Goal: Book appointment/travel/reservation

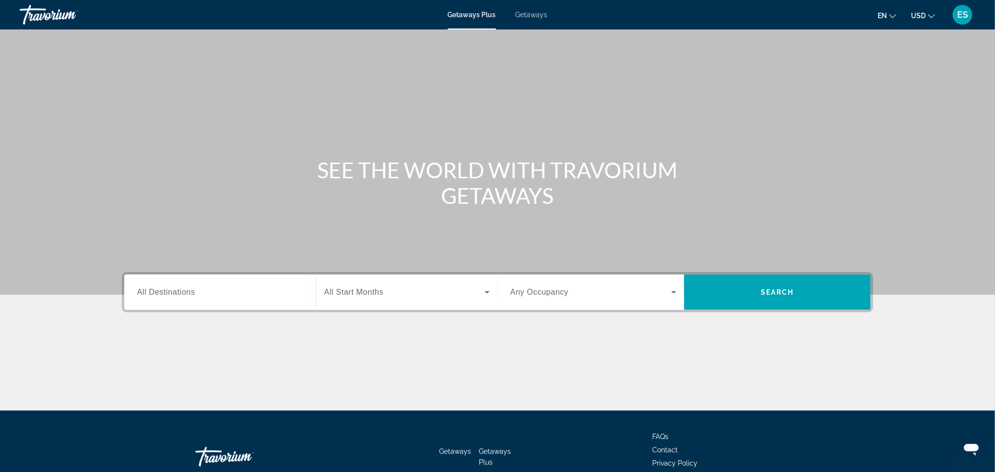
click at [249, 294] on input "Destination All Destinations" at bounding box center [220, 293] width 166 height 12
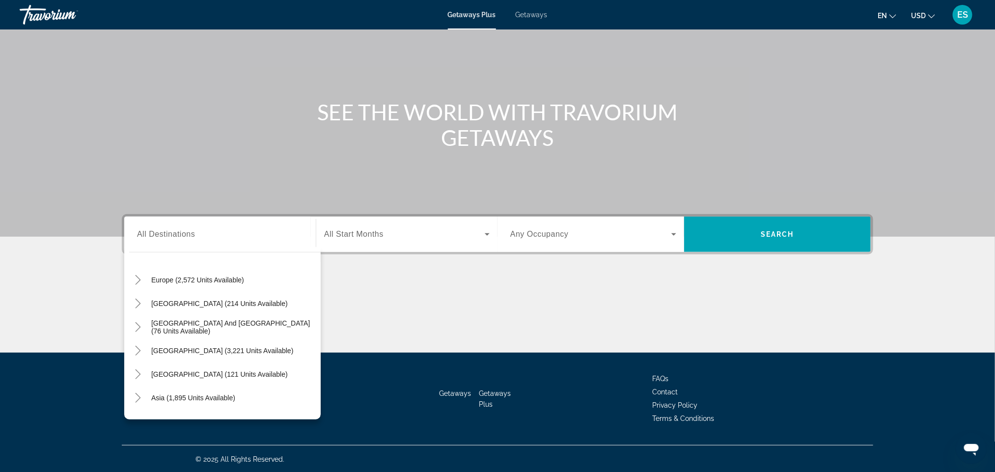
scroll to position [159, 0]
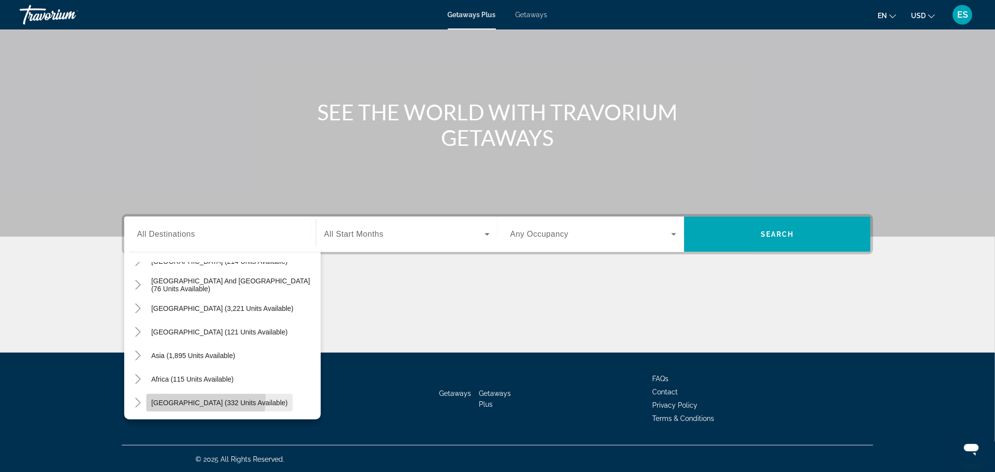
click at [205, 400] on span "[GEOGRAPHIC_DATA] (332 units available)" at bounding box center [219, 403] width 136 height 8
type input "**********"
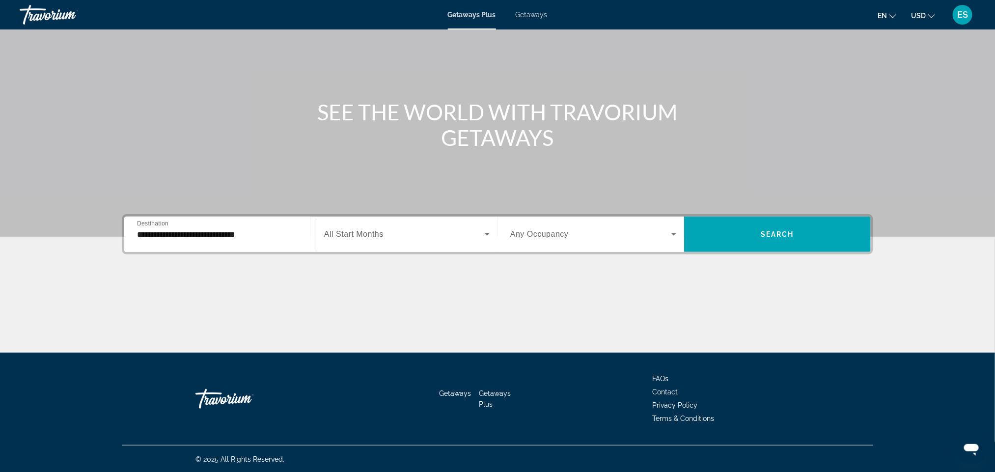
click at [411, 245] on div "Search widget" at bounding box center [406, 233] width 165 height 27
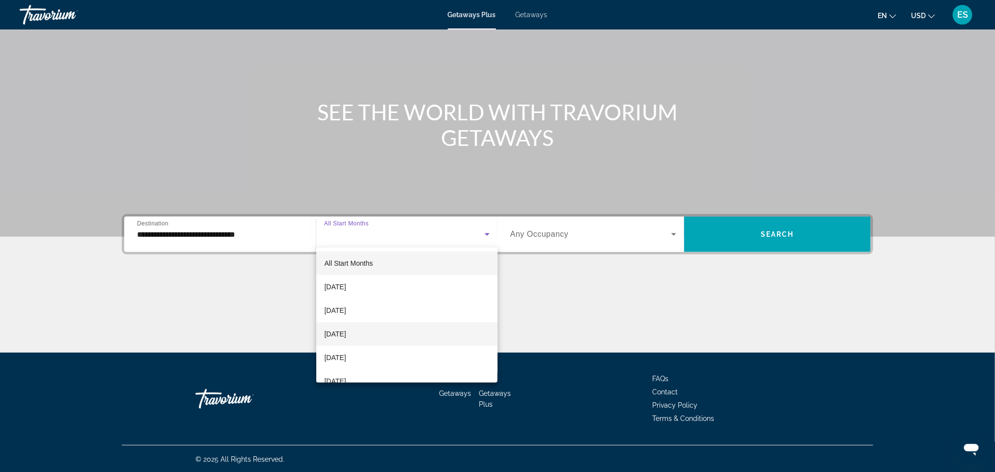
click at [346, 332] on span "[DATE]" at bounding box center [335, 334] width 22 height 12
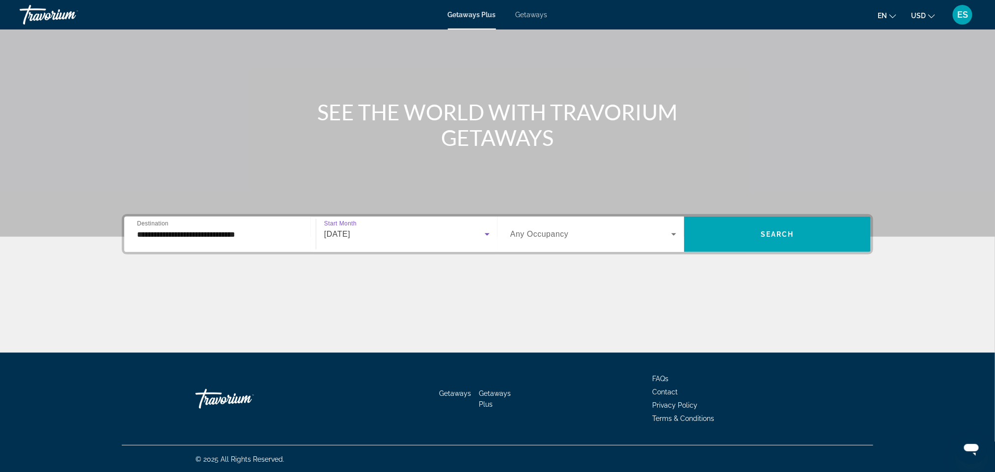
click at [605, 231] on span "Search widget" at bounding box center [590, 234] width 161 height 12
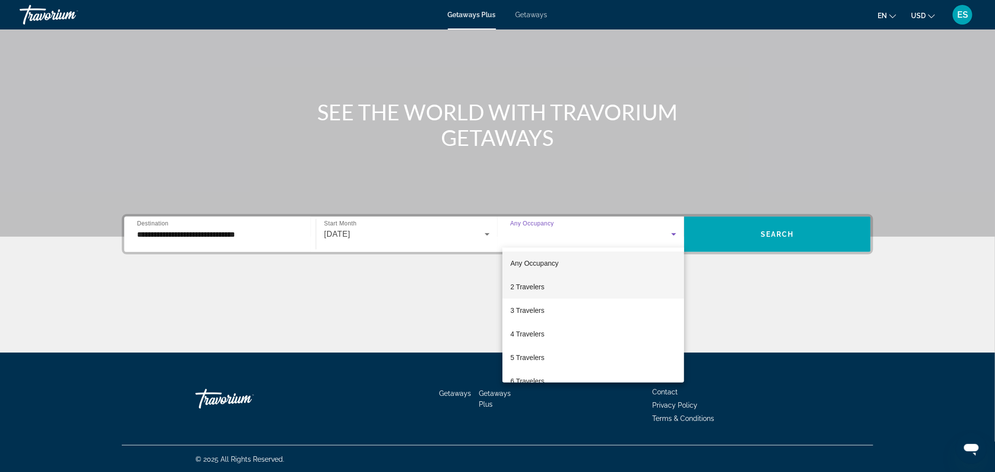
click at [538, 289] on span "2 Travelers" at bounding box center [527, 287] width 34 height 12
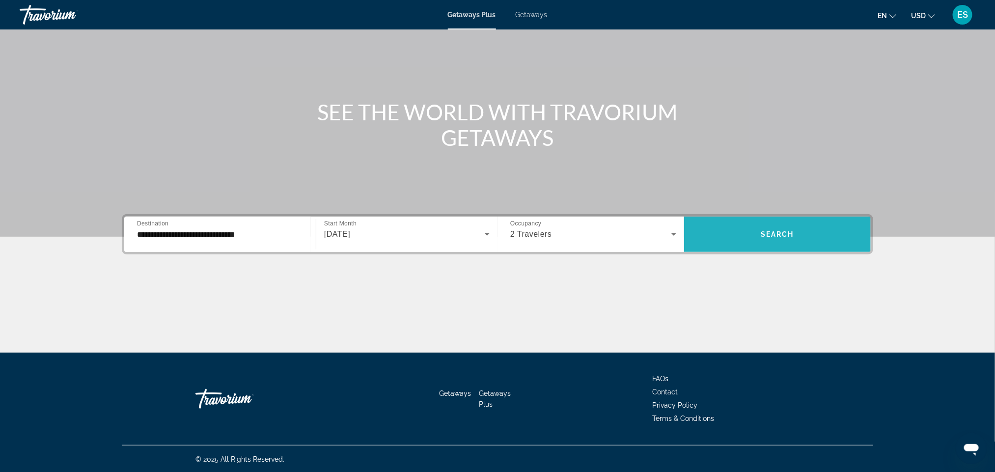
click at [752, 230] on span "Search widget" at bounding box center [777, 234] width 187 height 24
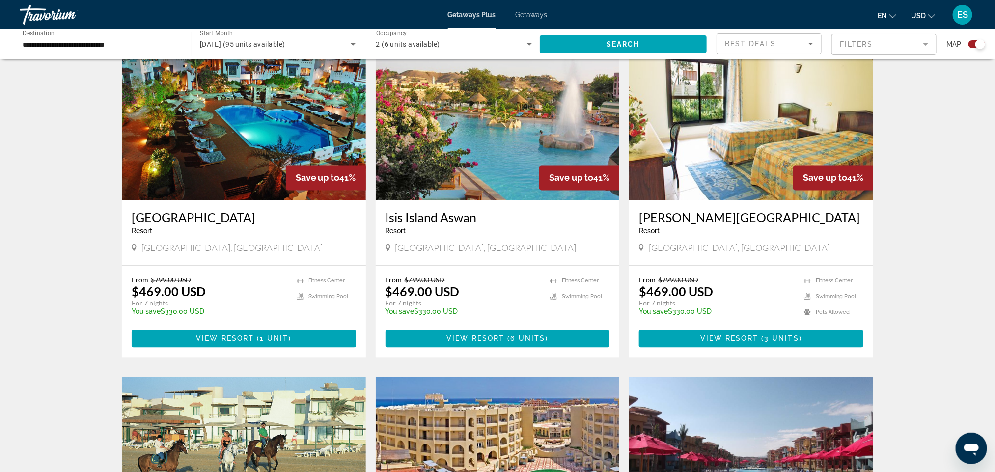
scroll to position [1035, 0]
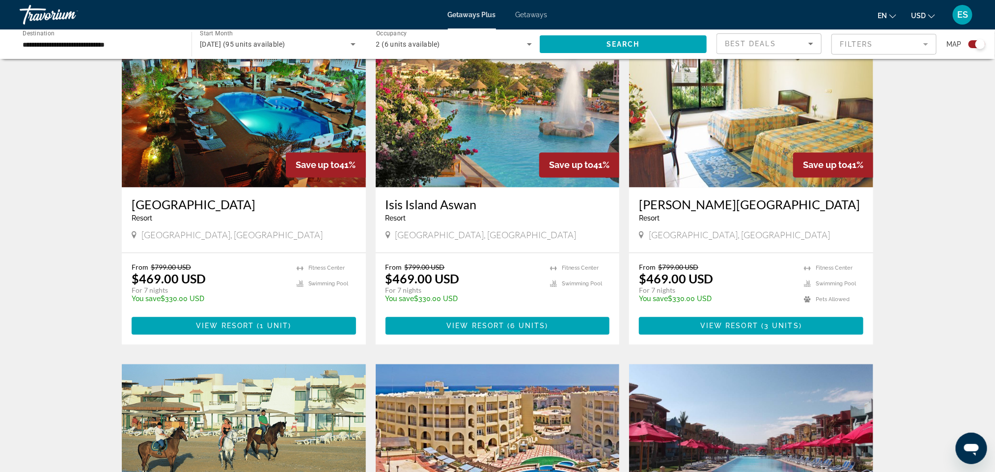
click at [726, 160] on img "Main content" at bounding box center [751, 108] width 244 height 157
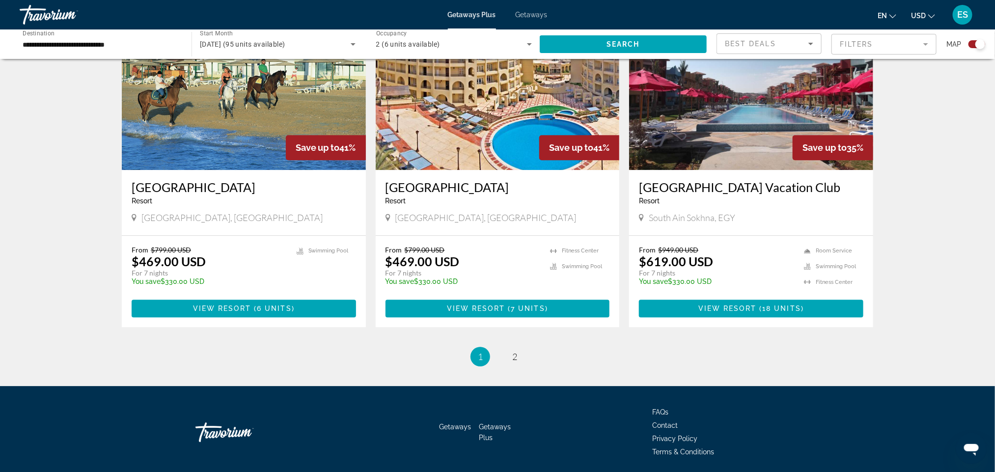
scroll to position [1368, 0]
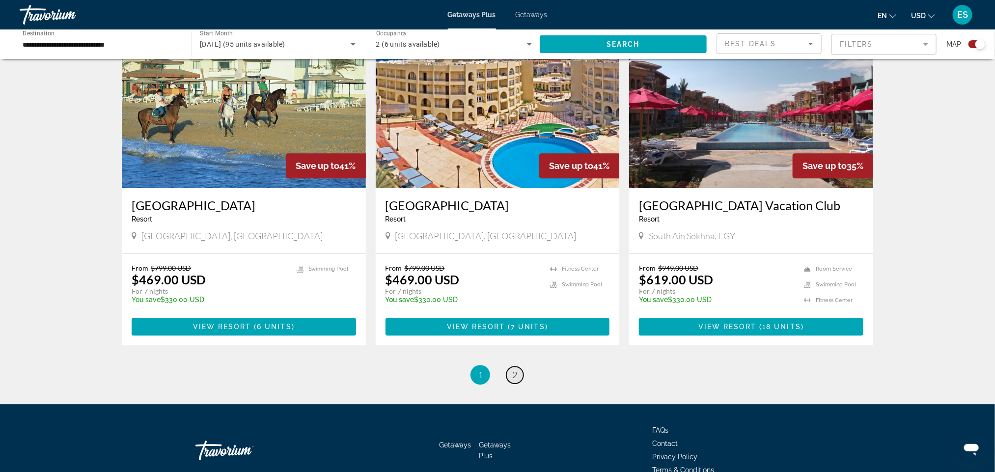
click at [516, 376] on span "2" at bounding box center [514, 374] width 5 height 11
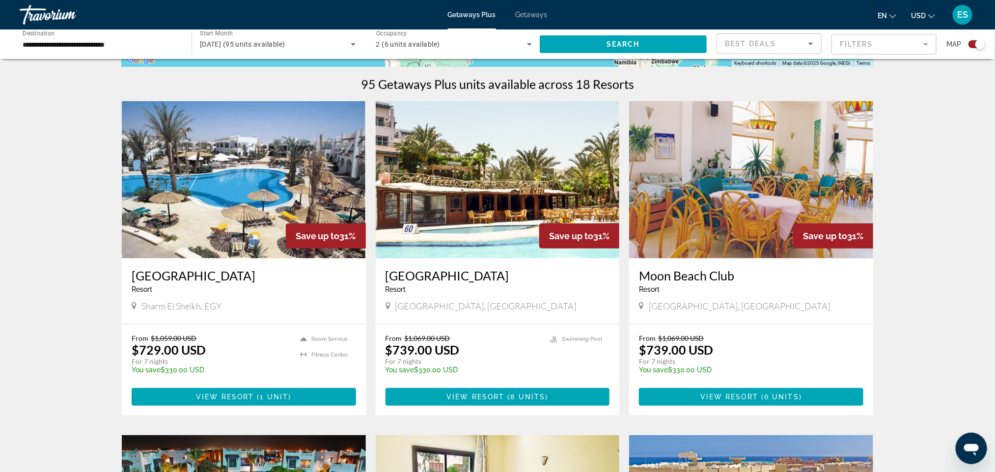
scroll to position [261, 0]
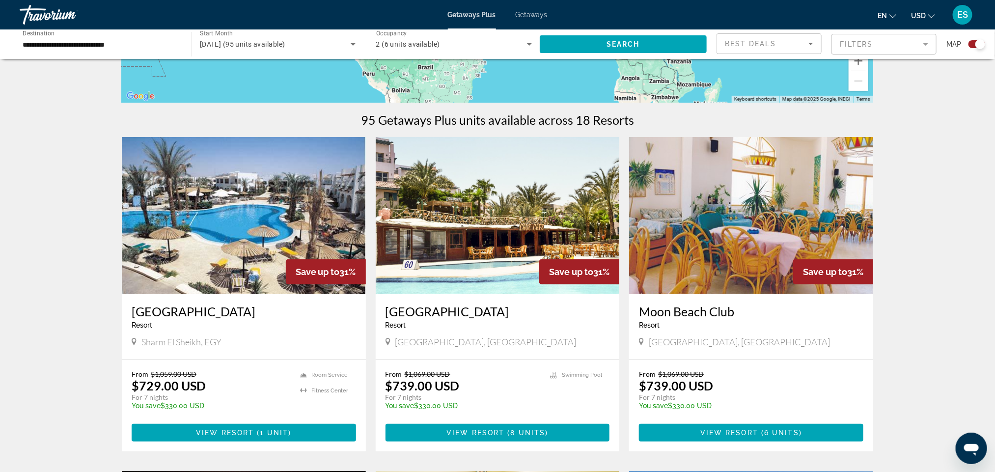
click at [522, 18] on span "Getaways" at bounding box center [532, 15] width 32 height 8
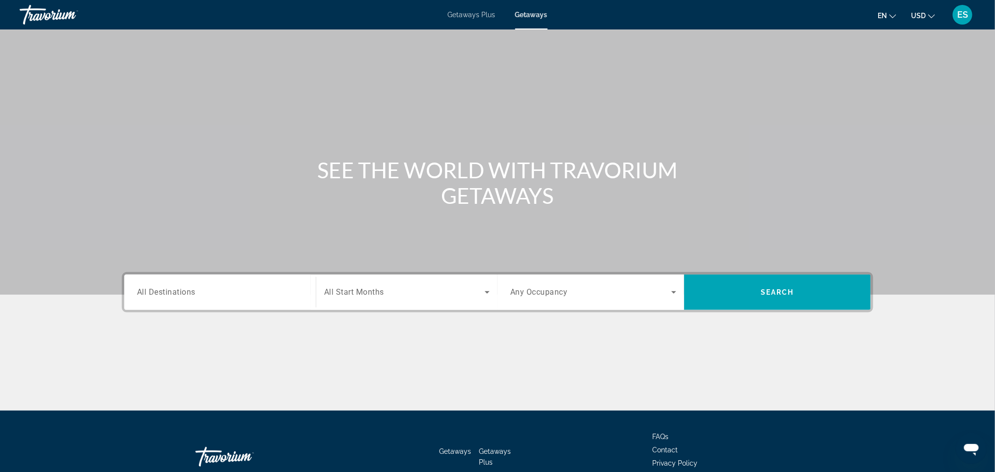
click at [216, 284] on div "Search widget" at bounding box center [220, 292] width 166 height 28
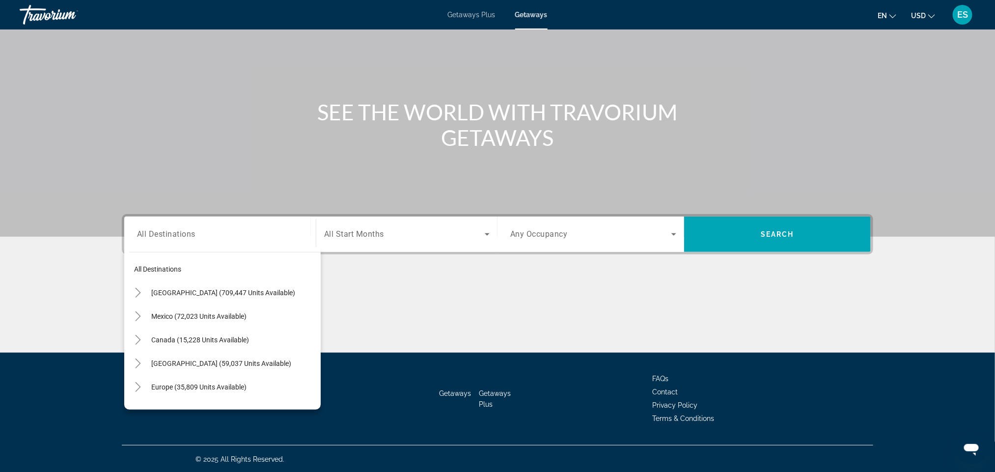
scroll to position [159, 0]
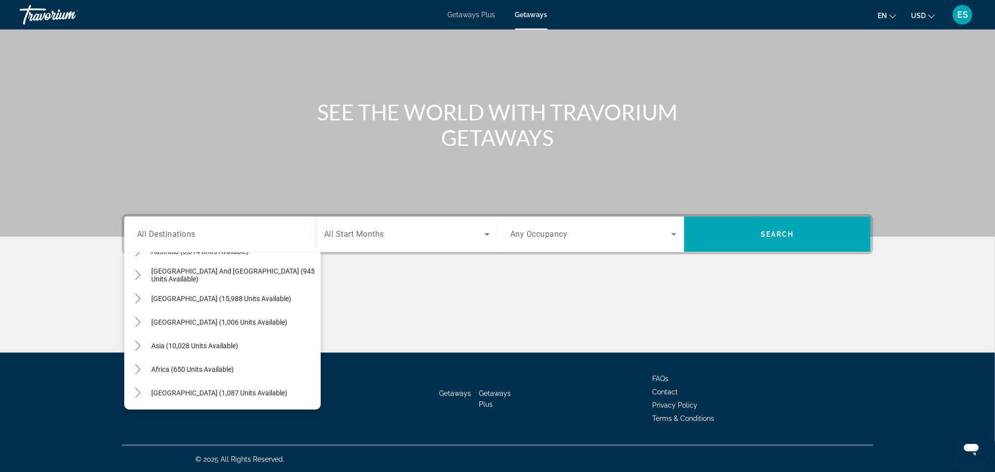
click at [209, 392] on span "[GEOGRAPHIC_DATA] (1,087 units available)" at bounding box center [219, 393] width 136 height 8
type input "**********"
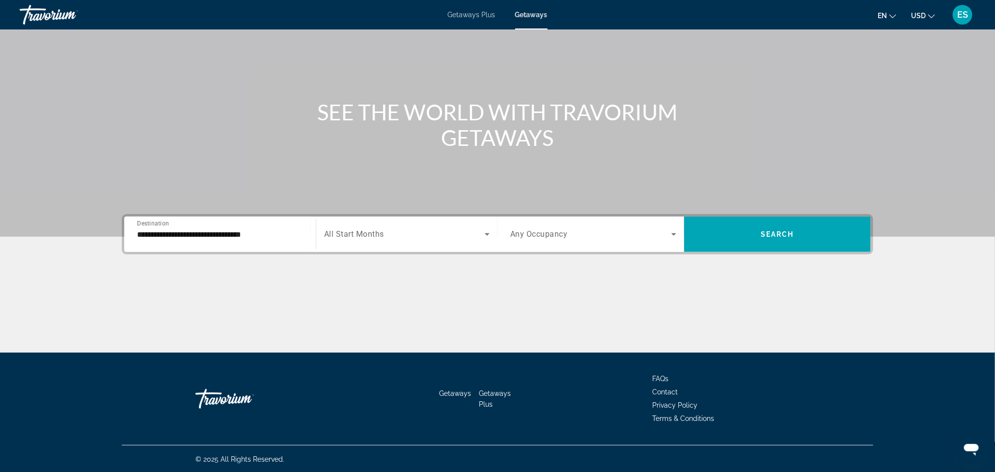
click at [361, 221] on div "Search widget" at bounding box center [406, 233] width 165 height 27
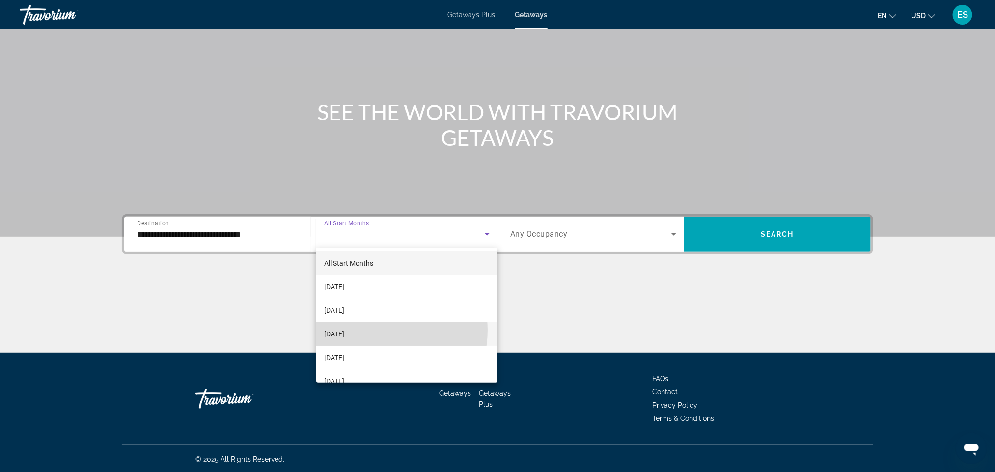
click at [344, 330] on span "[DATE]" at bounding box center [334, 334] width 20 height 12
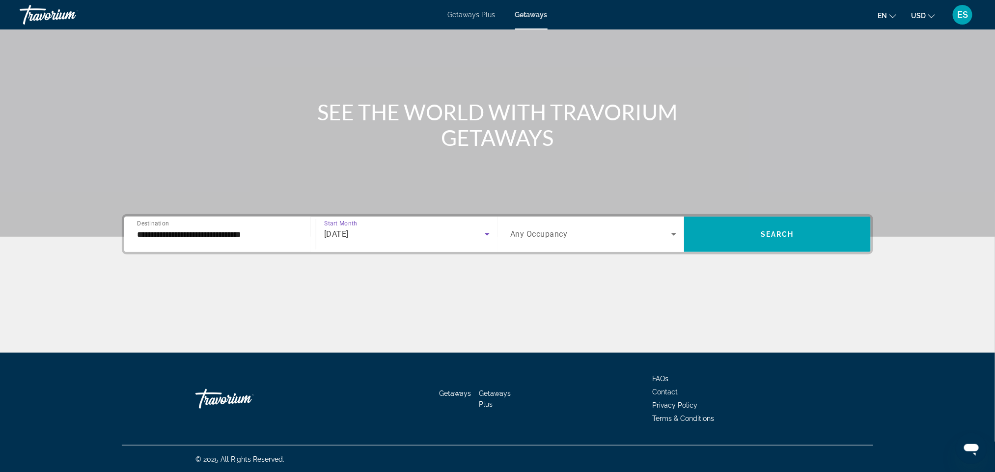
click at [551, 239] on span "Search widget" at bounding box center [590, 234] width 161 height 12
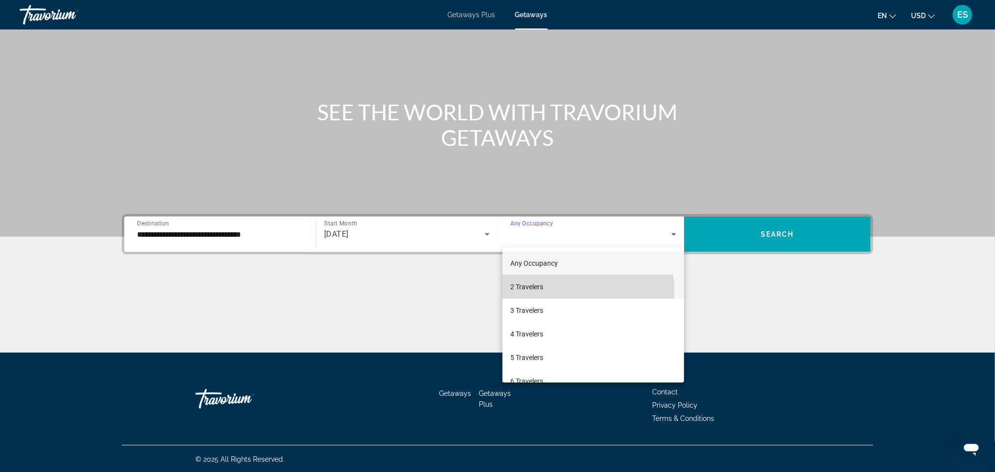
click at [543, 292] on span "2 Travelers" at bounding box center [526, 287] width 33 height 12
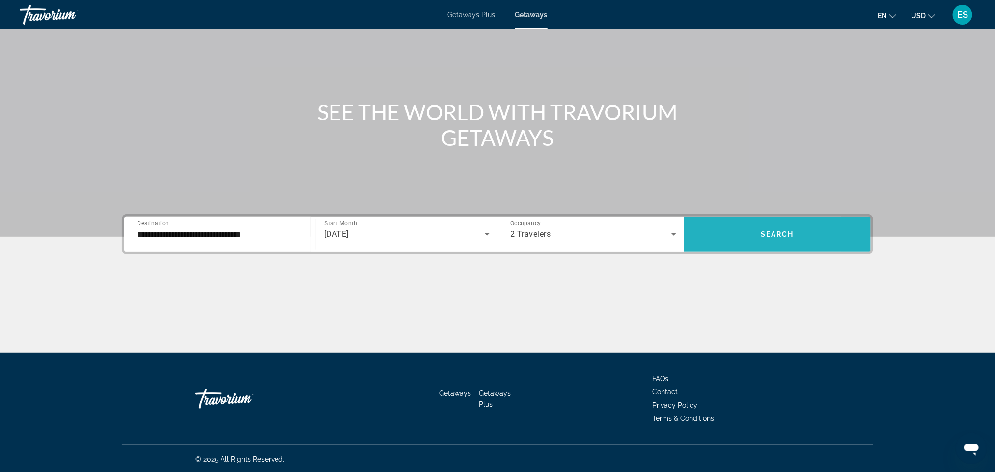
click at [733, 223] on span "Search widget" at bounding box center [777, 234] width 187 height 24
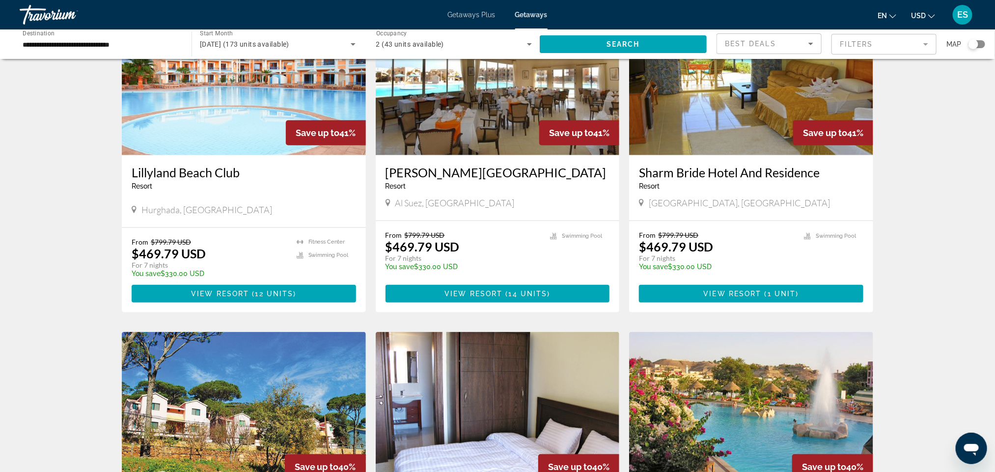
scroll to position [442, 0]
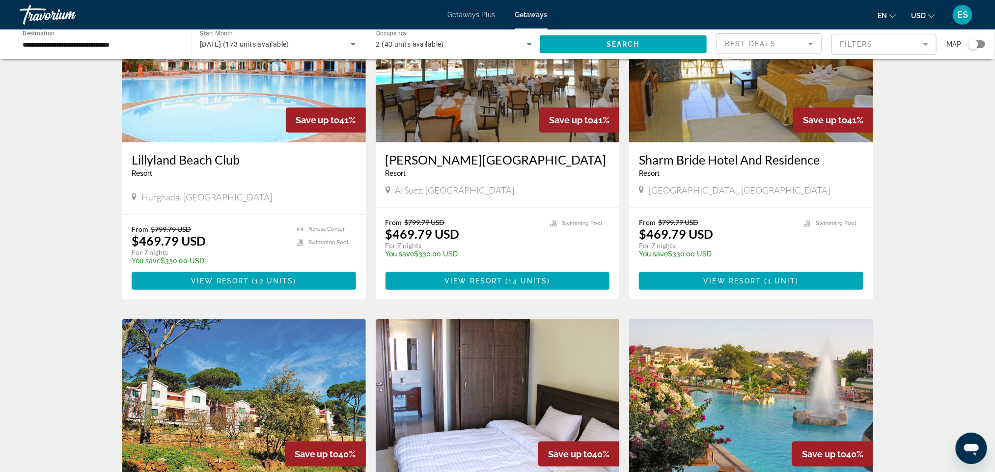
click at [211, 118] on img "Main content" at bounding box center [244, 63] width 244 height 157
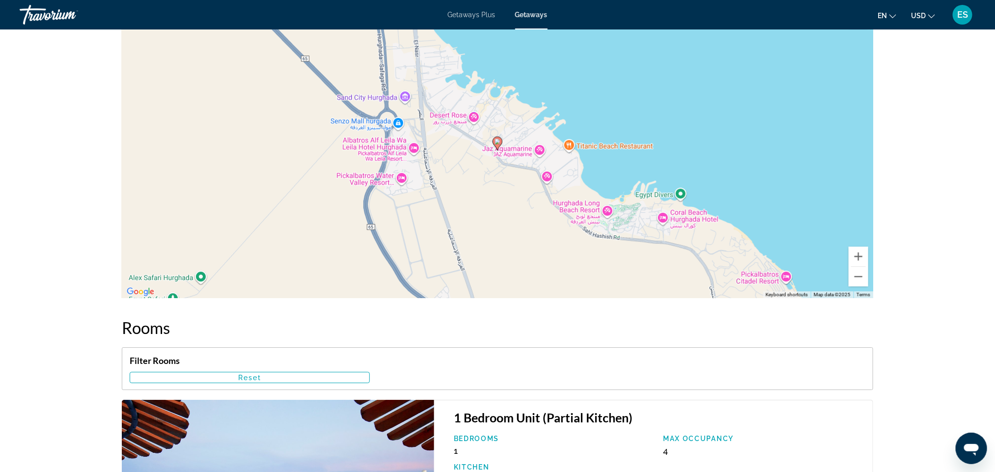
scroll to position [1399, 0]
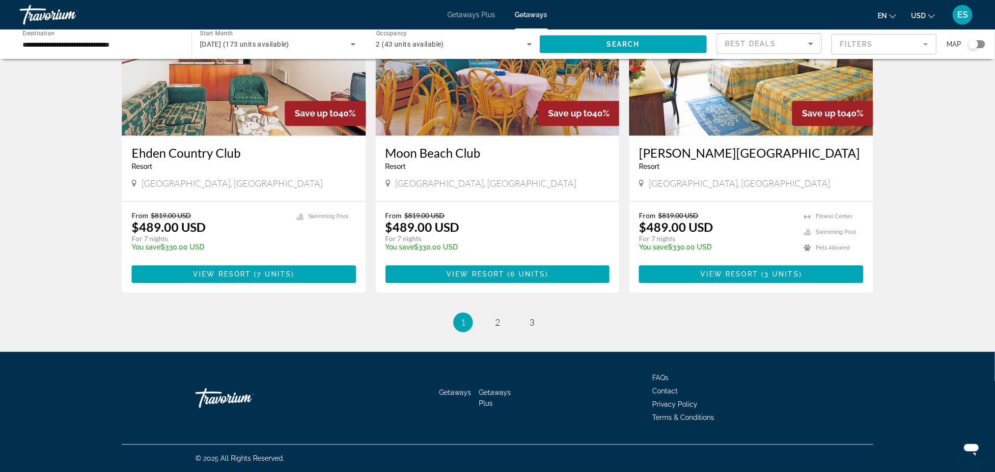
scroll to position [1117, 0]
click at [499, 323] on span "2" at bounding box center [497, 322] width 5 height 11
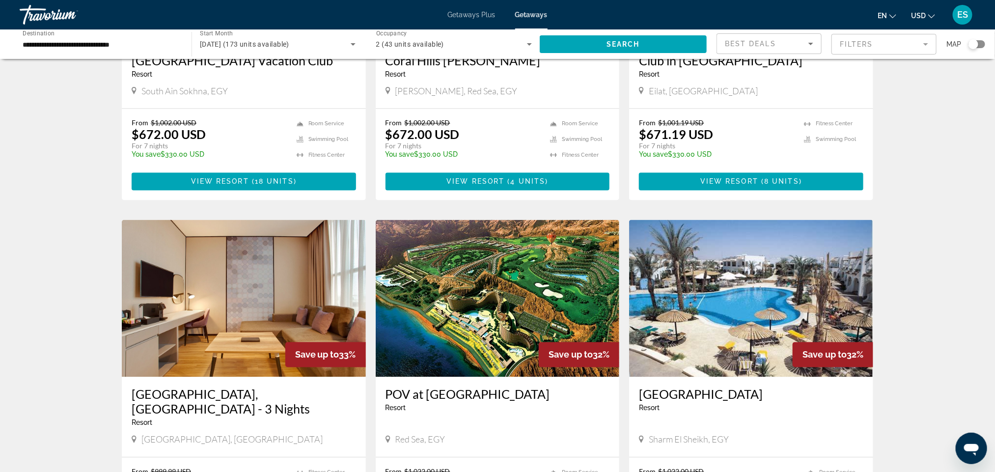
scroll to position [957, 0]
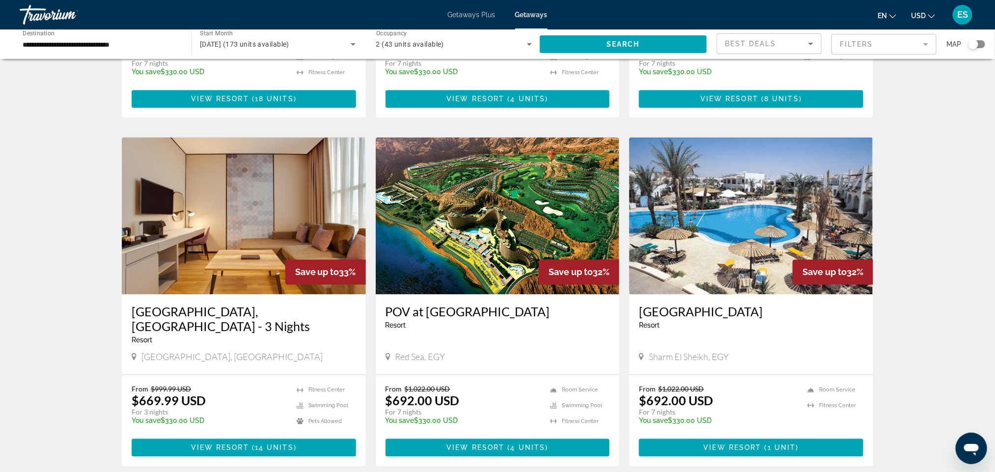
click at [488, 224] on img "Main content" at bounding box center [498, 215] width 244 height 157
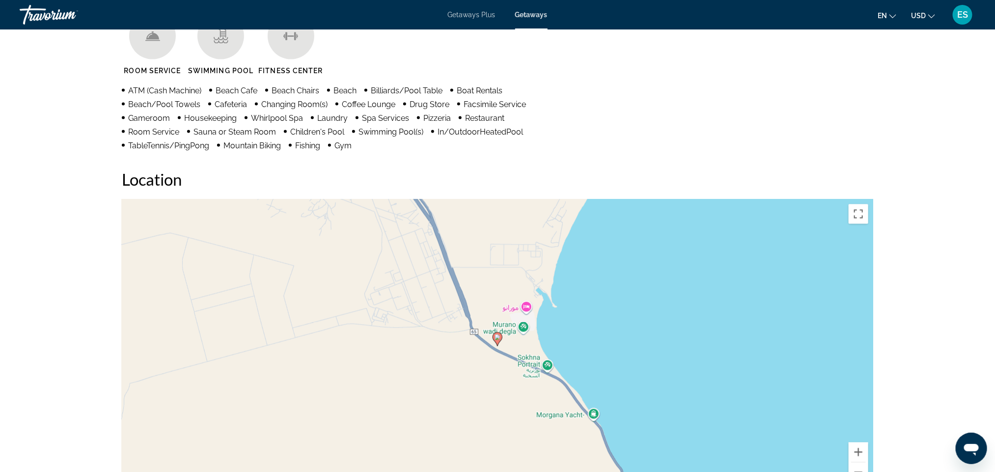
scroll to position [574, 0]
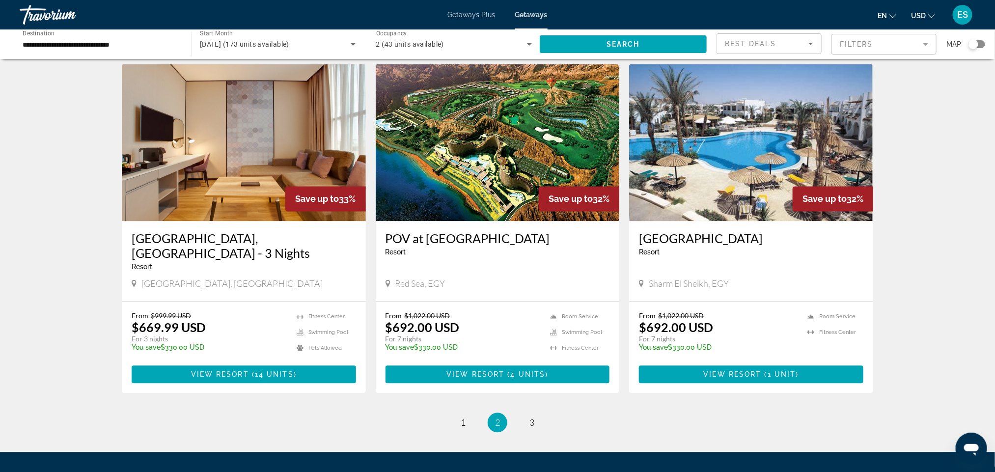
scroll to position [1117, 0]
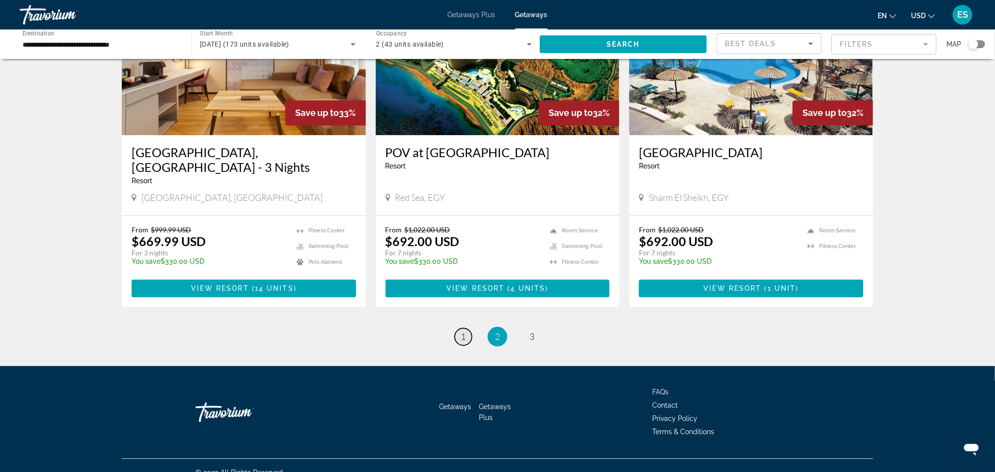
click at [467, 328] on link "page 1" at bounding box center [463, 336] width 17 height 17
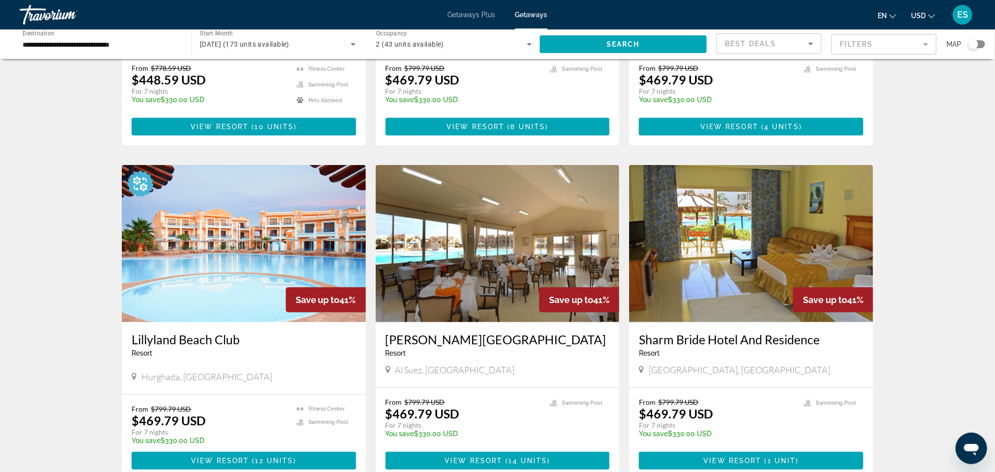
scroll to position [295, 0]
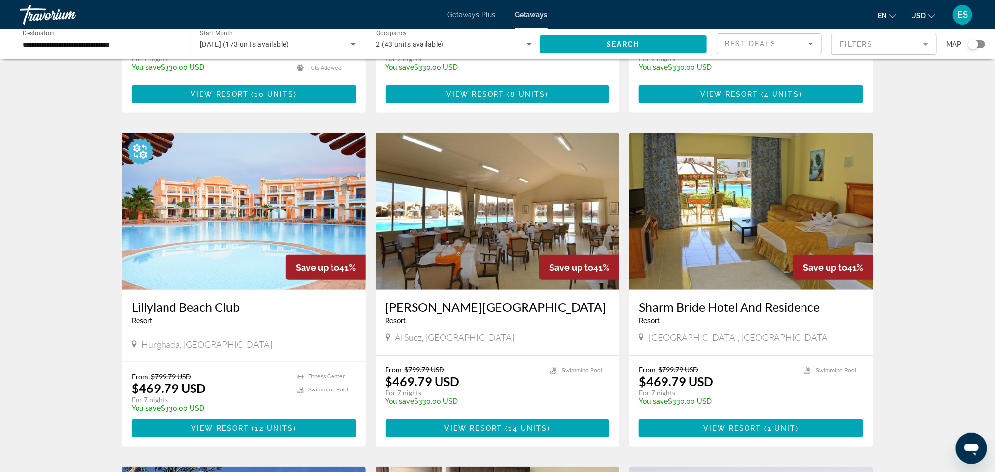
click at [199, 234] on img "Main content" at bounding box center [244, 211] width 244 height 157
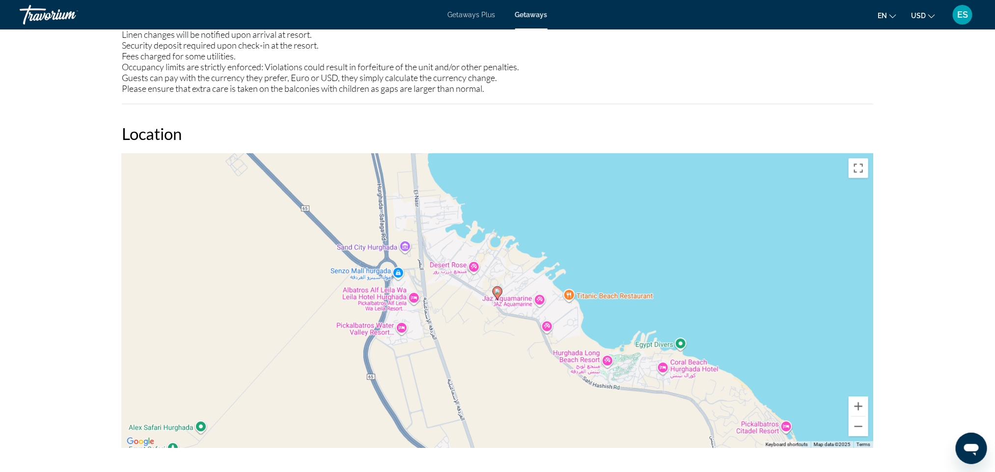
scroll to position [1252, 0]
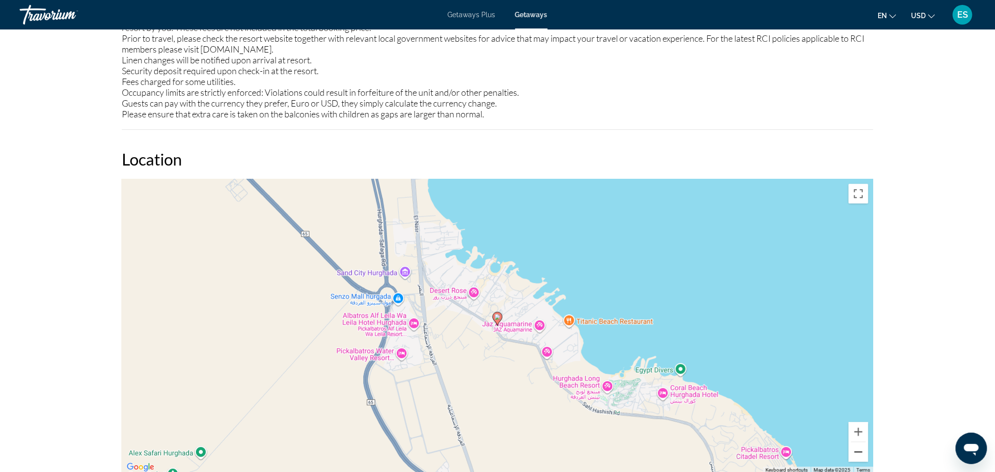
click at [859, 454] on button "Zoom out" at bounding box center [858, 452] width 20 height 20
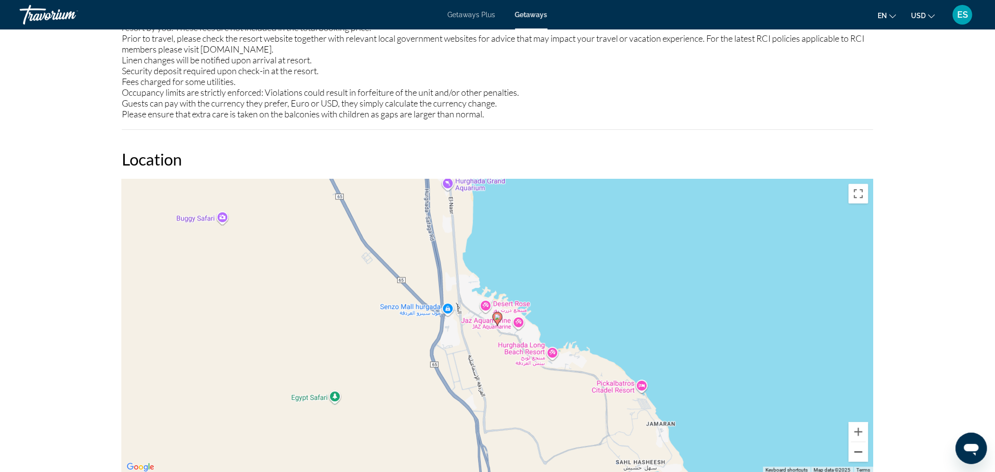
click at [859, 450] on button "Zoom out" at bounding box center [858, 452] width 20 height 20
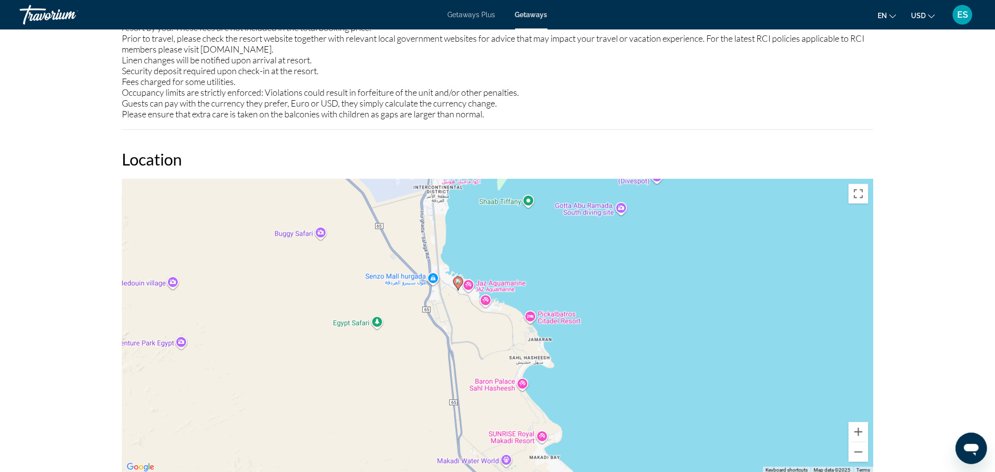
drag, startPoint x: 775, startPoint y: 336, endPoint x: 735, endPoint y: 299, distance: 53.8
click at [735, 299] on div "To activate drag with keyboard, press Alt + Enter. Once in keyboard drag state,…" at bounding box center [497, 326] width 751 height 295
click at [589, 211] on div "To activate drag with keyboard, press Alt + Enter. Once in keyboard drag state,…" at bounding box center [497, 326] width 751 height 295
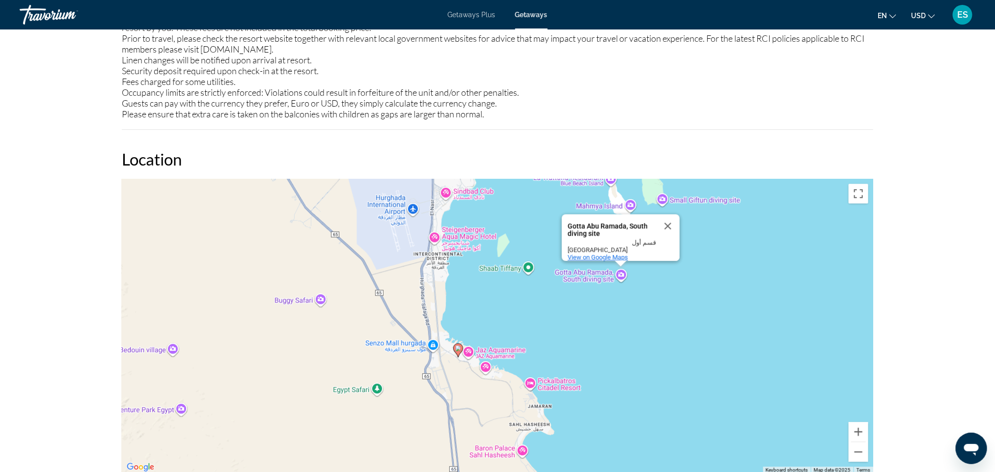
click at [605, 253] on span "View on Google Maps" at bounding box center [598, 256] width 60 height 7
